Goal: Complete application form

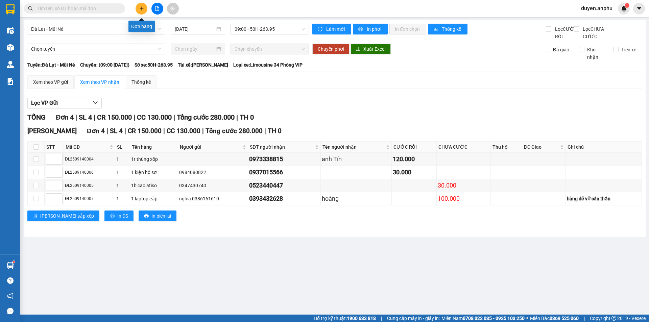
click at [139, 5] on button at bounding box center [141, 9] width 12 height 12
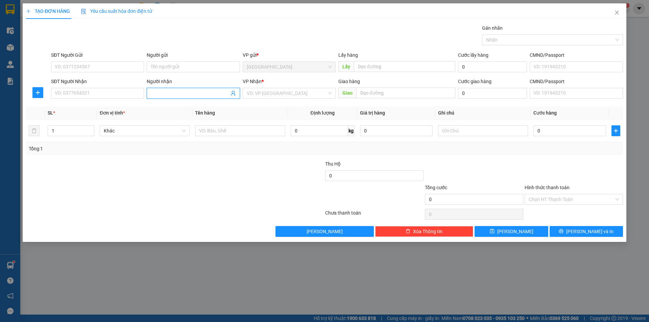
click at [186, 91] on input "Người nhận" at bounding box center [190, 93] width 78 height 7
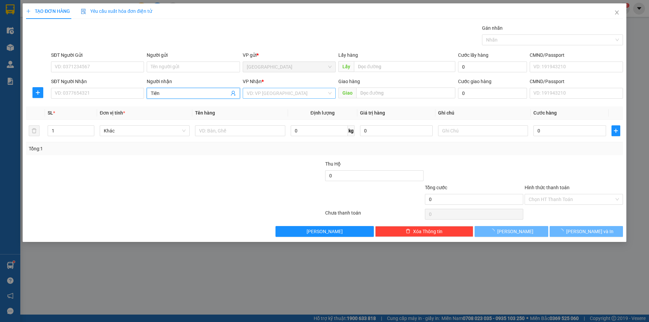
type input "Tiên"
drag, startPoint x: 289, startPoint y: 92, endPoint x: 291, endPoint y: 99, distance: 7.9
click at [289, 93] on input "search" at bounding box center [287, 93] width 80 height 10
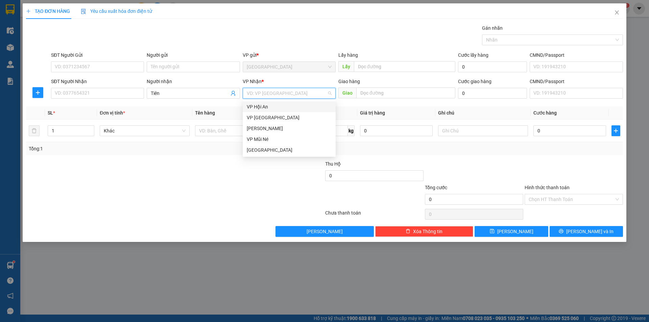
click at [269, 108] on div "VP Hội An" at bounding box center [289, 106] width 85 height 7
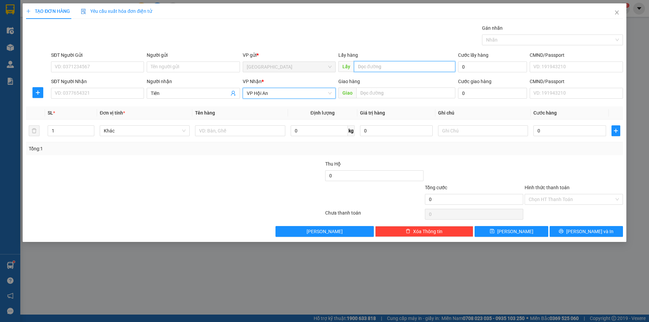
click at [377, 65] on input "text" at bounding box center [404, 66] width 101 height 11
type input "[GEOGRAPHIC_DATA]"
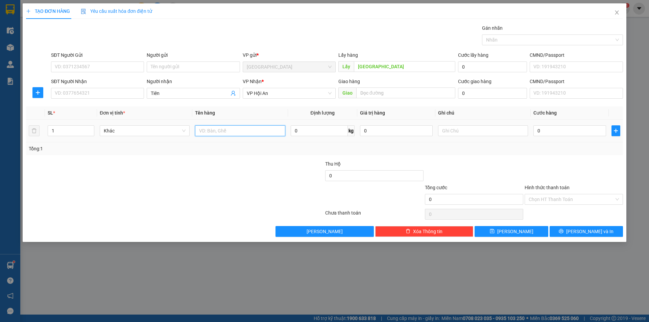
click at [237, 134] on input "text" at bounding box center [240, 130] width 90 height 11
type input "1t bông"
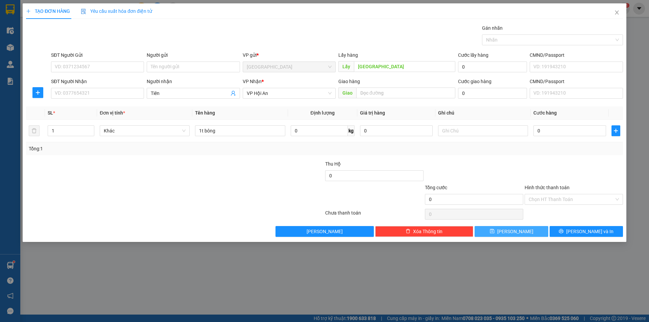
click at [498, 230] on button "[PERSON_NAME]" at bounding box center [510, 231] width 73 height 11
